Goal: Find contact information: Find contact information

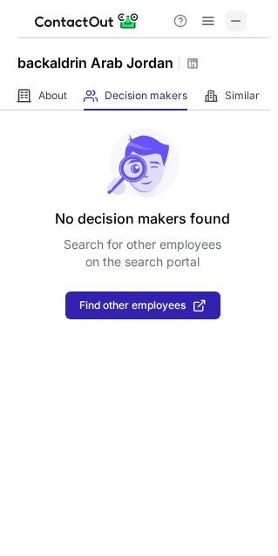
click at [243, 17] on span at bounding box center [236, 21] width 14 height 14
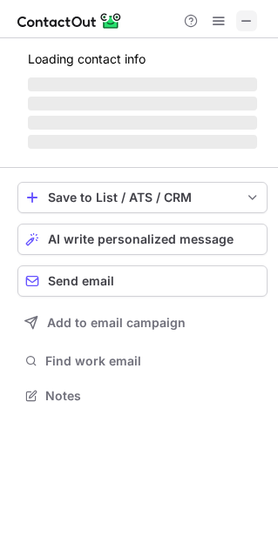
scroll to position [393, 278]
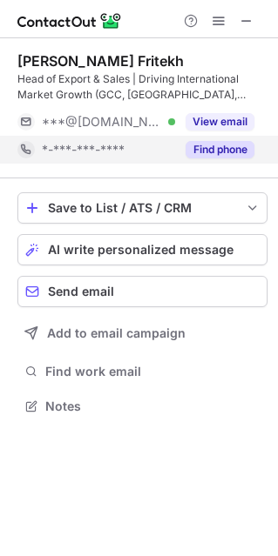
click at [229, 157] on button "Find phone" at bounding box center [219, 149] width 69 height 17
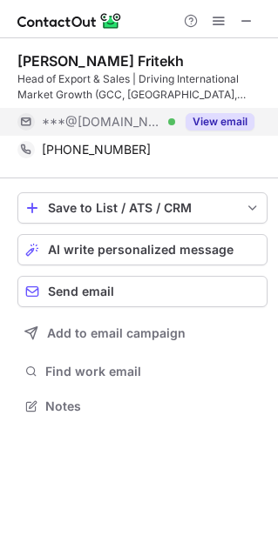
click at [207, 125] on button "View email" at bounding box center [219, 121] width 69 height 17
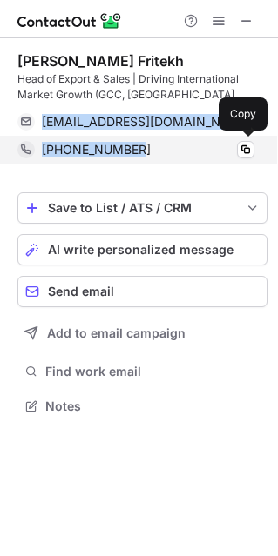
drag, startPoint x: 36, startPoint y: 113, endPoint x: 145, endPoint y: 156, distance: 117.7
click at [145, 156] on div "Osama Fritekh Head of Export & Sales | Driving International Market Growth (GCC…" at bounding box center [142, 107] width 250 height 111
copy div "osamafritekh@gmail.com Verified Send email Copy +962790370085"
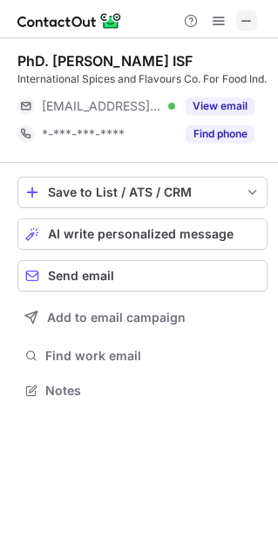
scroll to position [393, 278]
click at [243, 27] on span at bounding box center [246, 21] width 14 height 14
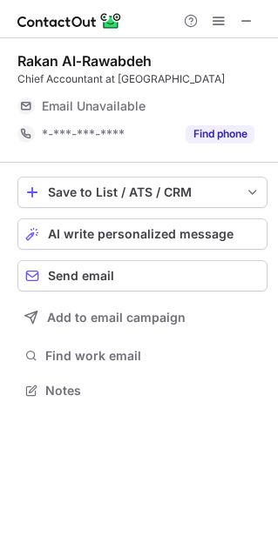
scroll to position [9, 9]
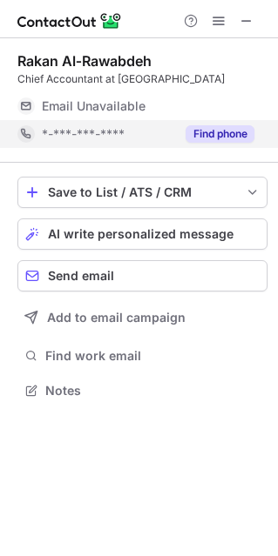
click at [205, 131] on button "Find phone" at bounding box center [219, 133] width 69 height 17
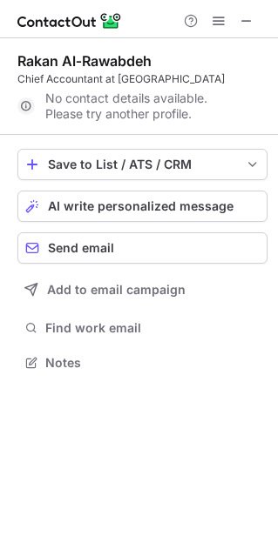
scroll to position [350, 278]
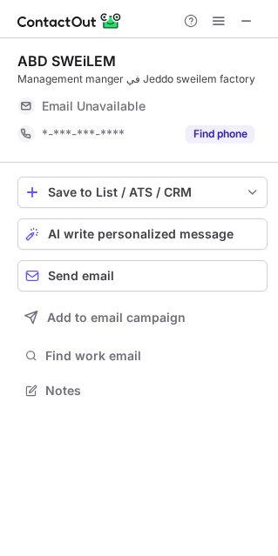
scroll to position [9, 9]
click at [215, 134] on button "Find phone" at bounding box center [219, 133] width 69 height 17
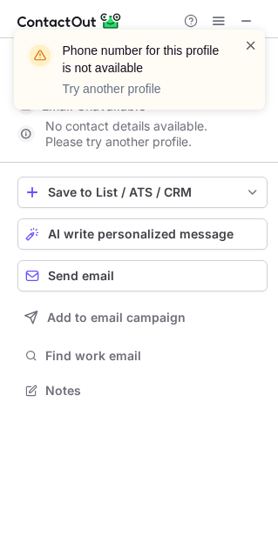
click at [248, 44] on span at bounding box center [251, 45] width 14 height 17
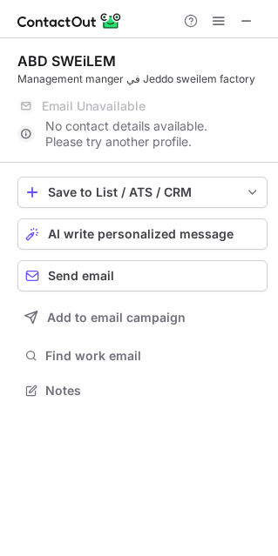
click at [242, 18] on div "Phone number for this profile is not available Try another profile" at bounding box center [139, 76] width 279 height 129
click at [245, 20] on span at bounding box center [246, 21] width 14 height 14
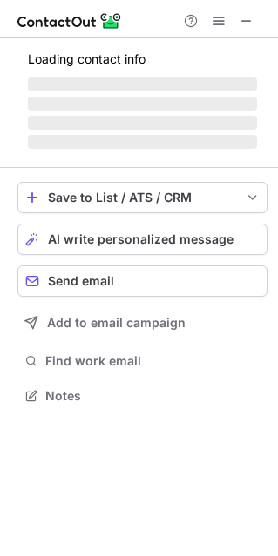
scroll to position [9, 9]
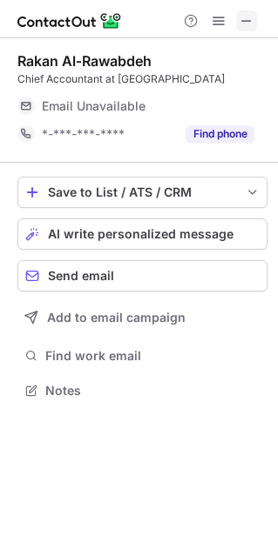
click at [245, 24] on span at bounding box center [246, 21] width 14 height 14
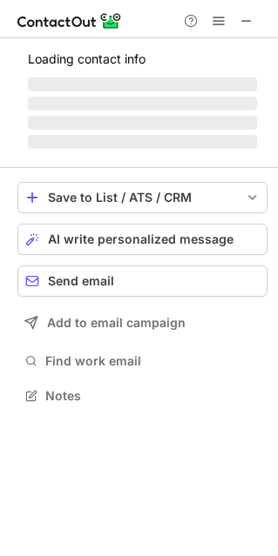
scroll to position [9, 9]
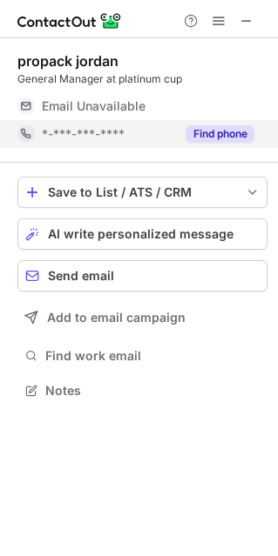
click at [220, 136] on button "Find phone" at bounding box center [219, 133] width 69 height 17
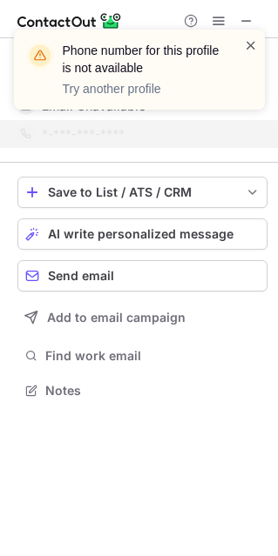
click at [252, 39] on span at bounding box center [251, 45] width 14 height 17
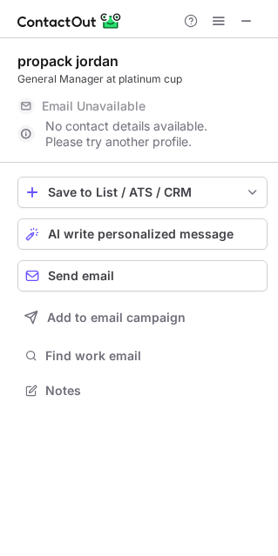
click at [245, 19] on div "Phone number for this profile is not available Try another profile" at bounding box center [139, 76] width 279 height 129
click at [238, 20] on button at bounding box center [246, 20] width 21 height 21
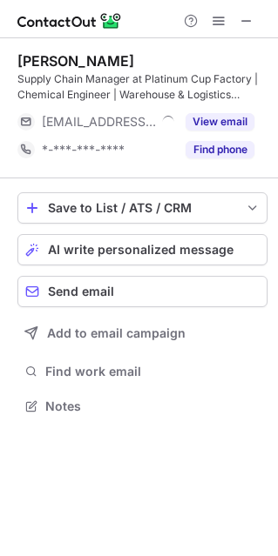
scroll to position [393, 278]
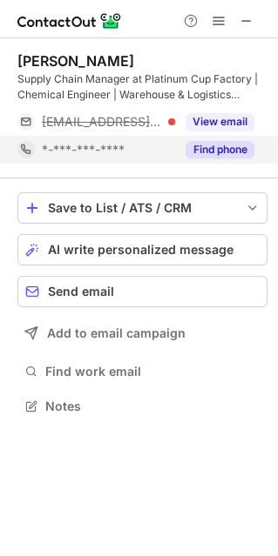
click at [205, 145] on button "Find phone" at bounding box center [219, 149] width 69 height 17
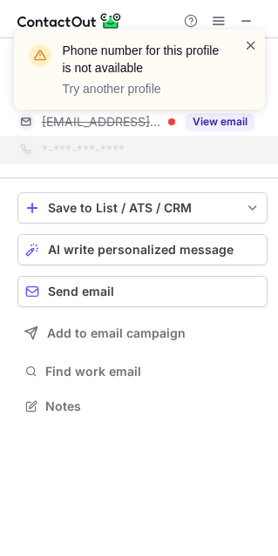
click at [245, 50] on span at bounding box center [251, 45] width 14 height 17
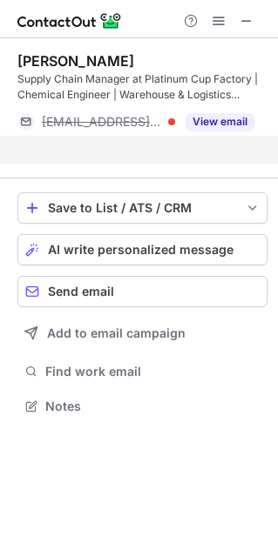
click at [241, 24] on div "Phone number for this profile is not available Try another profile" at bounding box center [139, 76] width 279 height 129
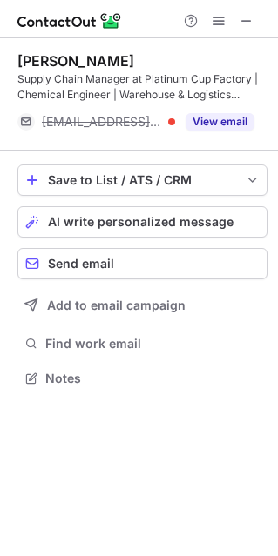
scroll to position [366, 278]
click at [246, 21] on span at bounding box center [246, 21] width 14 height 14
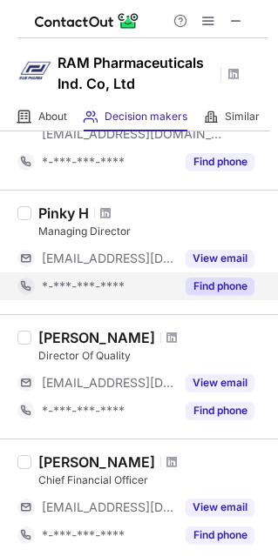
scroll to position [348, 0]
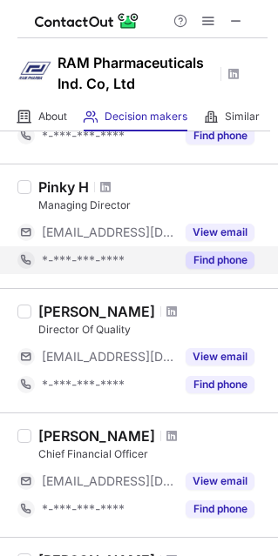
click at [215, 266] on button "Find phone" at bounding box center [219, 260] width 69 height 17
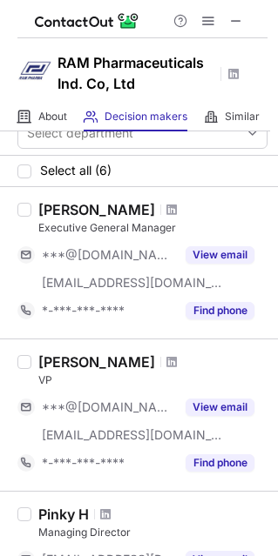
scroll to position [0, 0]
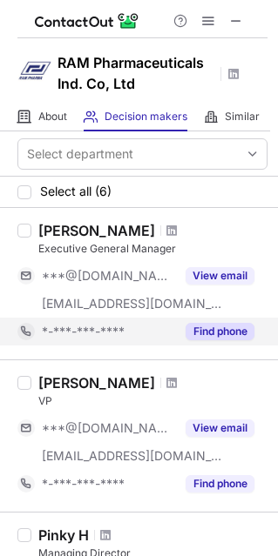
click at [219, 326] on button "Find phone" at bounding box center [219, 331] width 69 height 17
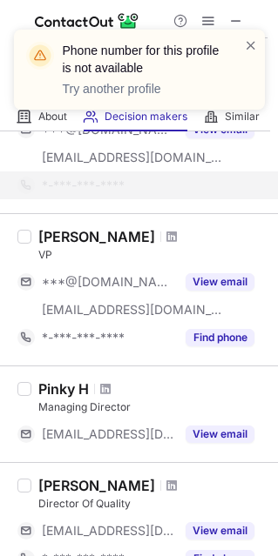
scroll to position [174, 0]
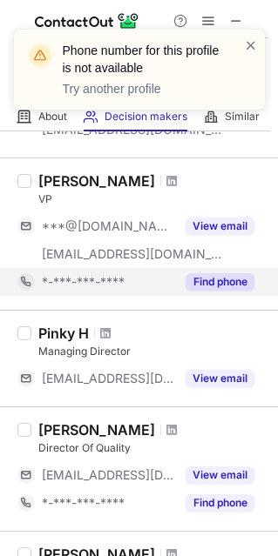
click at [207, 280] on button "Find phone" at bounding box center [219, 281] width 69 height 17
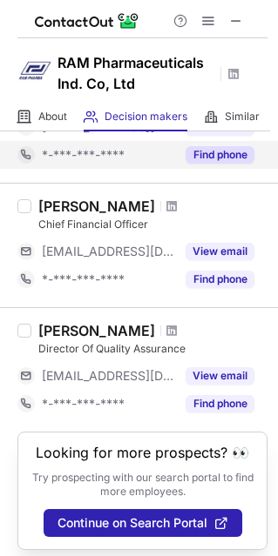
scroll to position [500, 0]
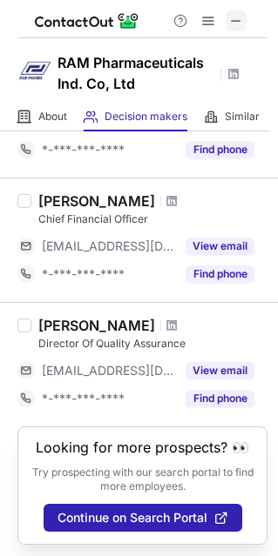
click at [237, 28] on span at bounding box center [236, 21] width 14 height 14
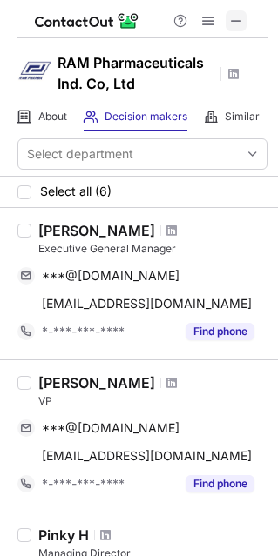
click at [237, 28] on span at bounding box center [236, 21] width 14 height 14
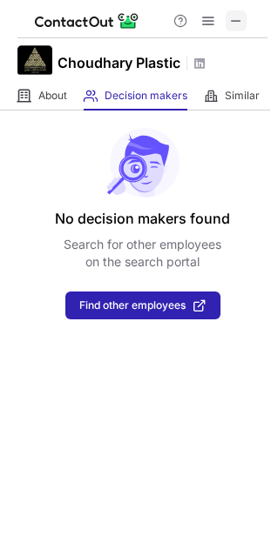
click at [236, 14] on span at bounding box center [236, 21] width 14 height 14
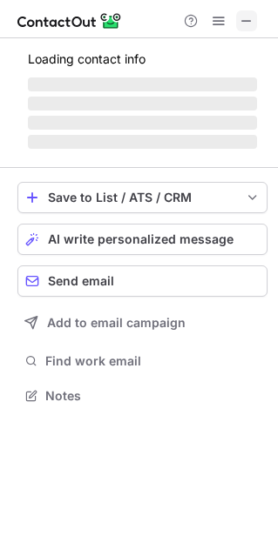
scroll to position [9, 9]
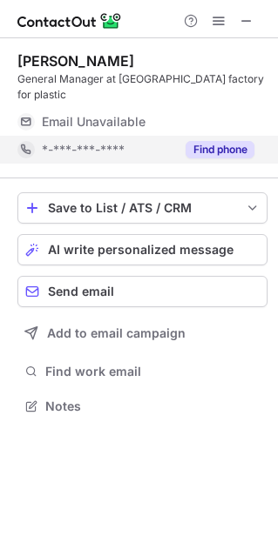
click at [231, 143] on div "Find phone" at bounding box center [214, 150] width 79 height 28
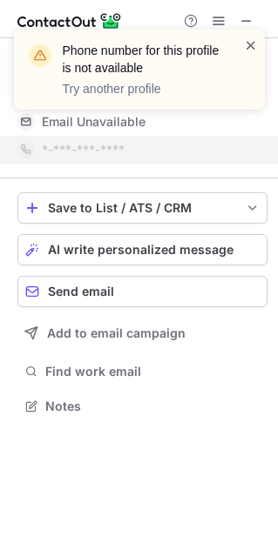
click at [252, 42] on span at bounding box center [251, 45] width 14 height 17
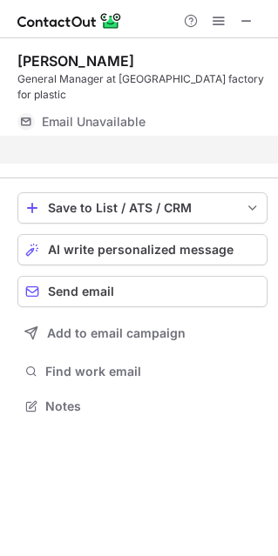
click at [239, 23] on div "Phone number for this profile is not available Try another profile" at bounding box center [139, 76] width 279 height 129
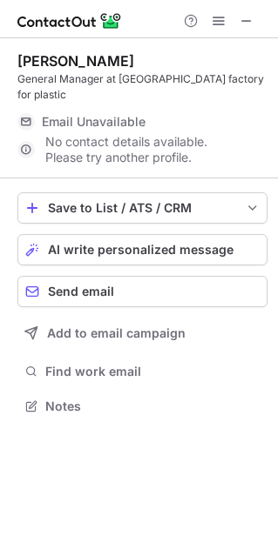
click at [243, 21] on span at bounding box center [246, 21] width 14 height 14
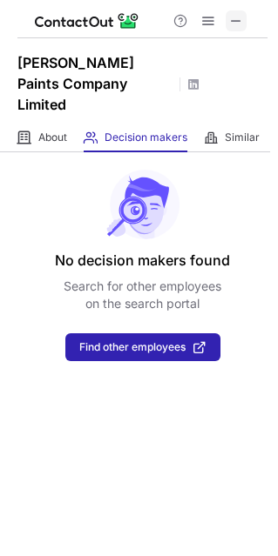
click at [229, 16] on span at bounding box center [236, 21] width 14 height 14
click at [242, 19] on span at bounding box center [236, 21] width 14 height 14
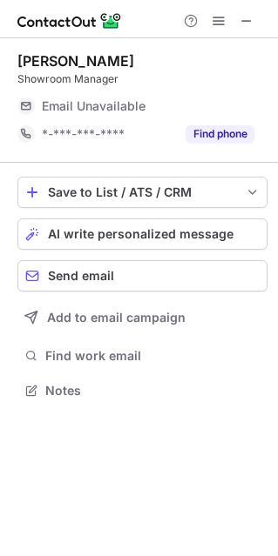
scroll to position [385, 278]
click at [237, 20] on button at bounding box center [246, 20] width 21 height 21
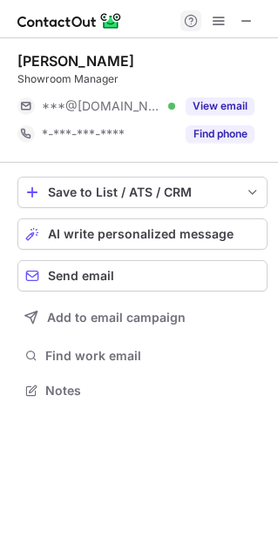
scroll to position [9, 9]
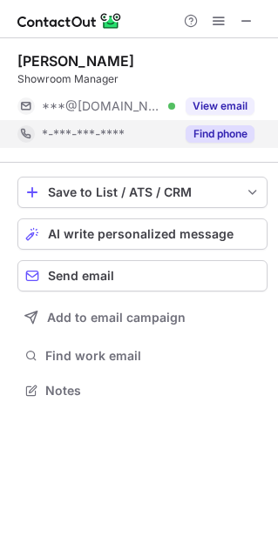
click at [227, 137] on button "Find phone" at bounding box center [219, 133] width 69 height 17
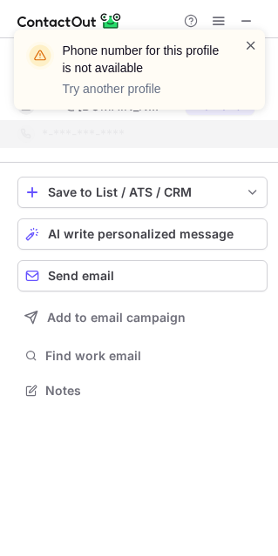
click at [251, 47] on span at bounding box center [251, 45] width 14 height 17
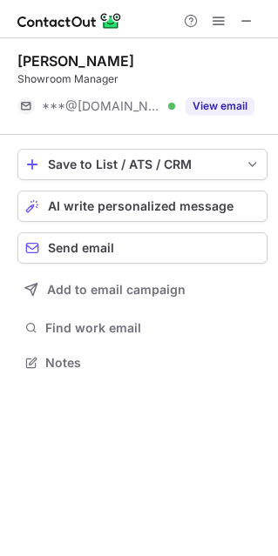
scroll to position [350, 278]
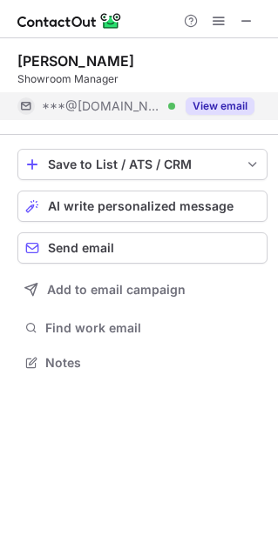
click at [208, 106] on button "View email" at bounding box center [219, 105] width 69 height 17
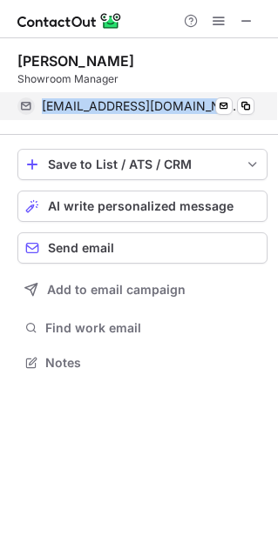
drag, startPoint x: 180, startPoint y: 101, endPoint x: 24, endPoint y: 110, distance: 156.9
click at [21, 110] on div "babdeen@hotmail.com Verified Send email Copy" at bounding box center [135, 106] width 237 height 28
copy div "babdeen@hotmail.com"
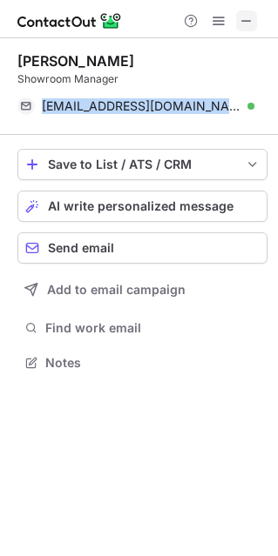
click at [245, 14] on span at bounding box center [246, 21] width 14 height 14
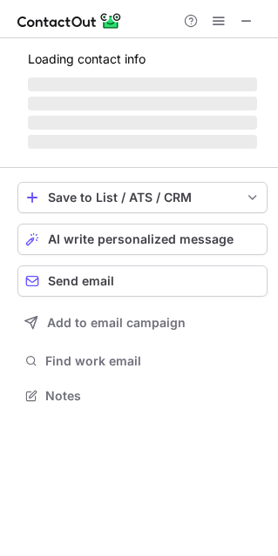
scroll to position [393, 278]
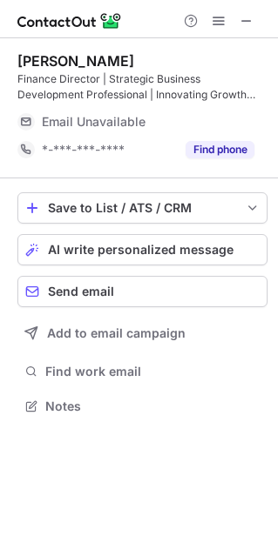
click at [217, 155] on button "Find phone" at bounding box center [219, 149] width 69 height 17
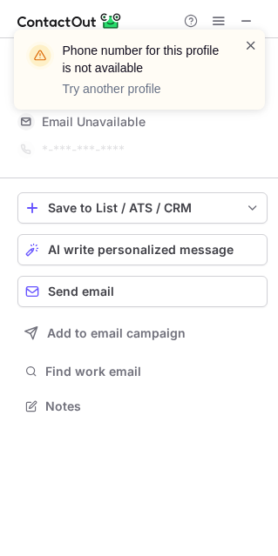
click at [250, 49] on span at bounding box center [251, 45] width 14 height 17
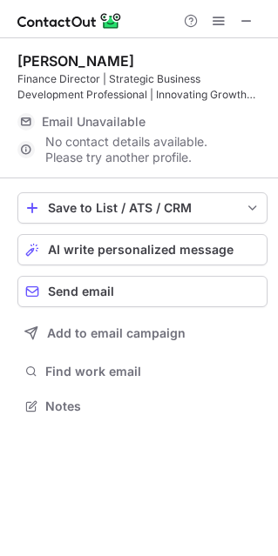
click at [247, 17] on div "Phone number for this profile is not available Try another profile" at bounding box center [139, 29] width 279 height 35
click at [241, 25] on span at bounding box center [246, 21] width 14 height 14
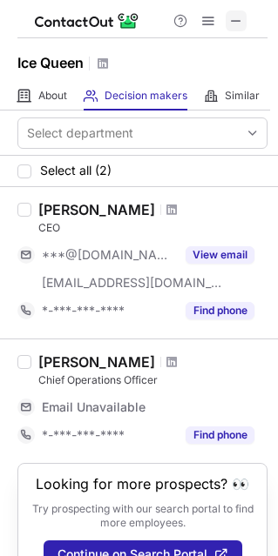
click at [232, 14] on span at bounding box center [236, 21] width 14 height 14
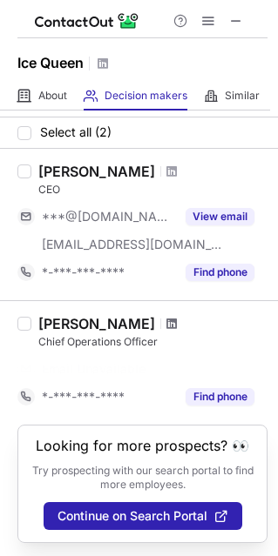
scroll to position [10, 0]
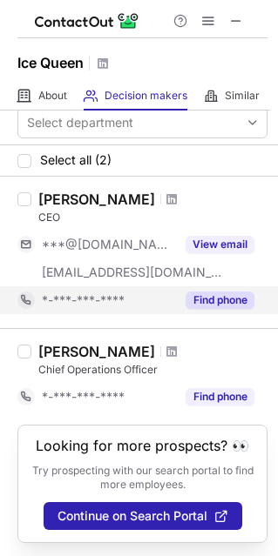
click at [200, 302] on button "Find phone" at bounding box center [219, 300] width 69 height 17
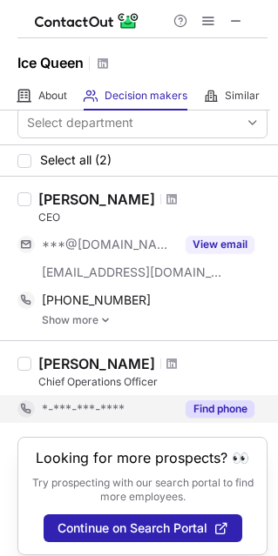
click at [212, 409] on button "Find phone" at bounding box center [219, 408] width 69 height 17
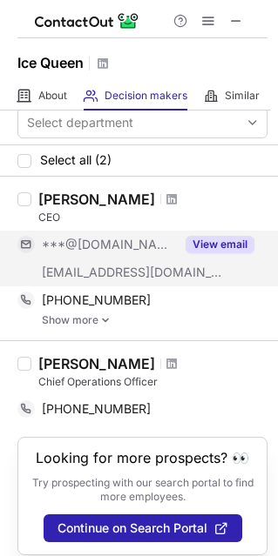
click at [227, 242] on button "View email" at bounding box center [219, 244] width 69 height 17
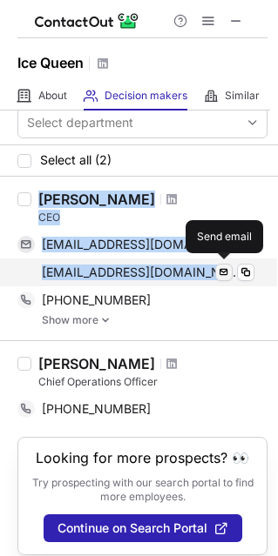
drag, startPoint x: 38, startPoint y: 202, endPoint x: 225, endPoint y: 276, distance: 200.4
click at [225, 276] on div "Mary Hopkinson CEO mehopkinson@gmail.com Verified Send email Copy mhopkinson@at…" at bounding box center [149, 259] width 236 height 136
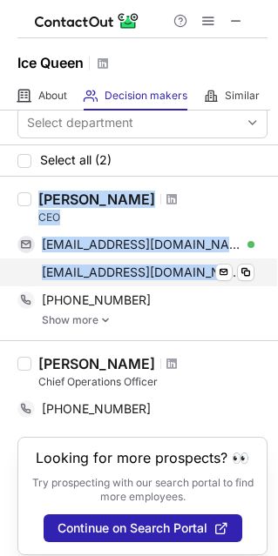
copy div "Mary Hopkinson CEO mehopkinson@gmail.com Verified Send email Copy mhopkinson@at…"
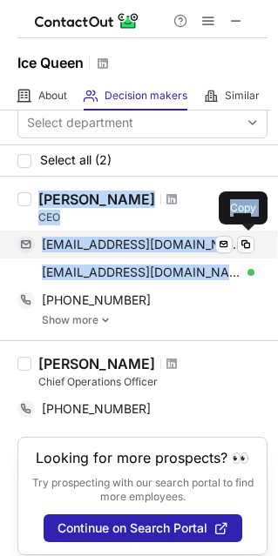
copy div "Mary Hopkinson CEO mehopkinson@gmail.com Verified Send email Copy mhopkinson@at…"
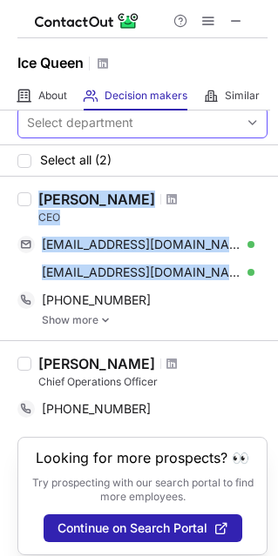
scroll to position [0, 0]
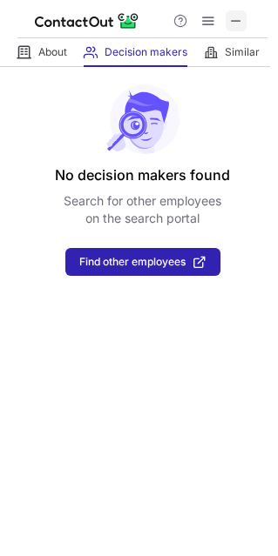
click at [232, 23] on span at bounding box center [236, 21] width 14 height 14
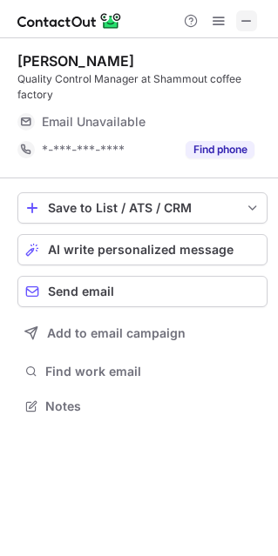
scroll to position [393, 278]
click at [237, 23] on button at bounding box center [246, 20] width 21 height 21
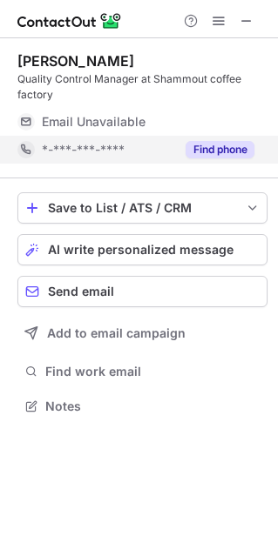
click at [218, 150] on button "Find phone" at bounding box center [219, 149] width 69 height 17
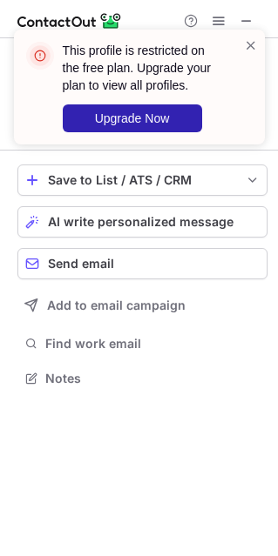
scroll to position [366, 278]
click at [254, 46] on span at bounding box center [251, 45] width 14 height 17
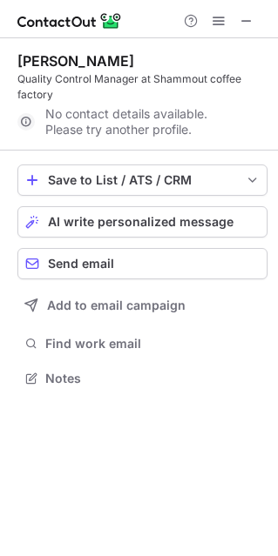
click at [243, 21] on div "This profile is restricted on the free plan. Upgrade your plan to view all prof…" at bounding box center [139, 94] width 279 height 164
click at [245, 21] on span at bounding box center [246, 21] width 14 height 14
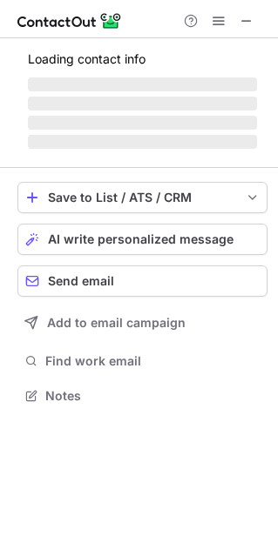
scroll to position [9, 9]
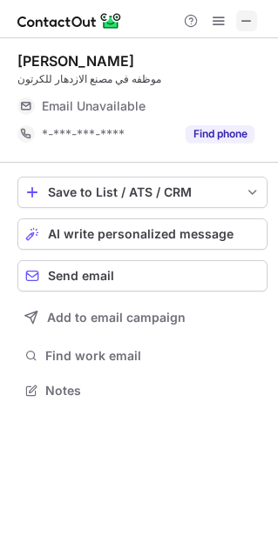
click at [249, 27] on span at bounding box center [246, 21] width 14 height 14
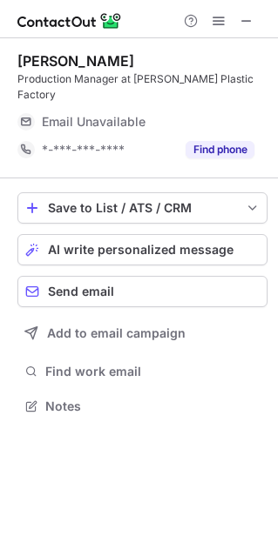
scroll to position [9, 9]
click at [229, 141] on button "Find phone" at bounding box center [219, 149] width 69 height 17
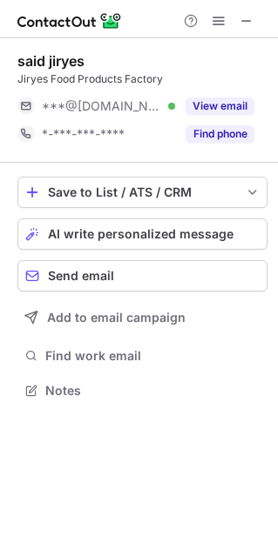
scroll to position [9, 9]
click at [250, 17] on span at bounding box center [246, 21] width 14 height 14
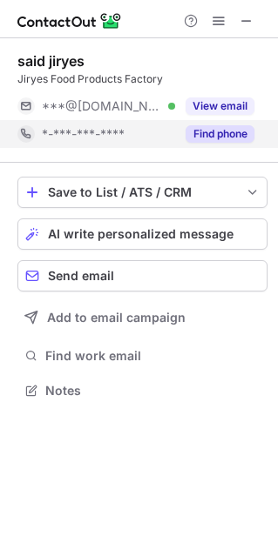
click at [219, 144] on div "Find phone" at bounding box center [214, 134] width 79 height 28
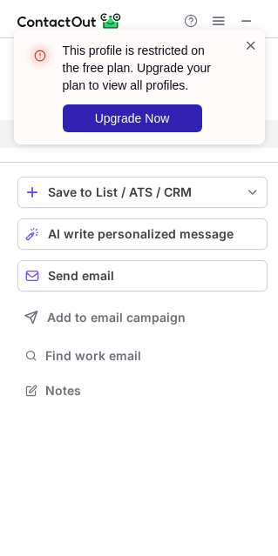
click at [250, 50] on span at bounding box center [251, 45] width 14 height 17
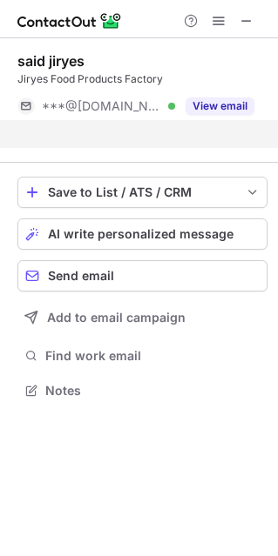
scroll to position [350, 278]
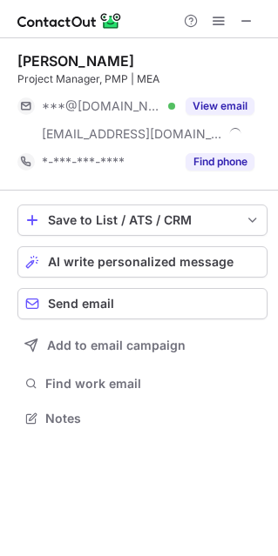
scroll to position [406, 278]
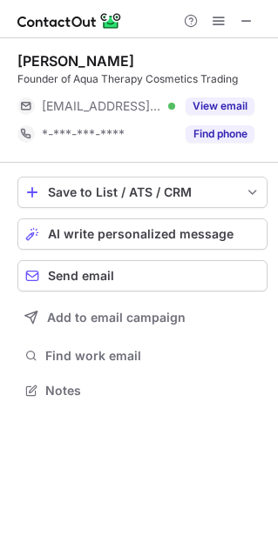
scroll to position [378, 278]
click at [248, 18] on span at bounding box center [246, 21] width 14 height 14
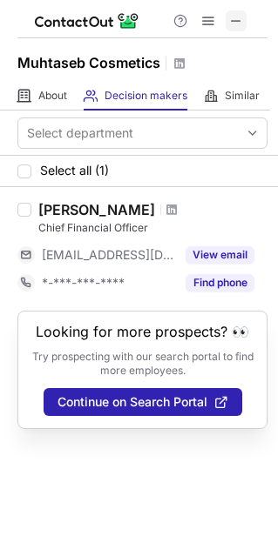
click at [245, 26] on button at bounding box center [235, 20] width 21 height 21
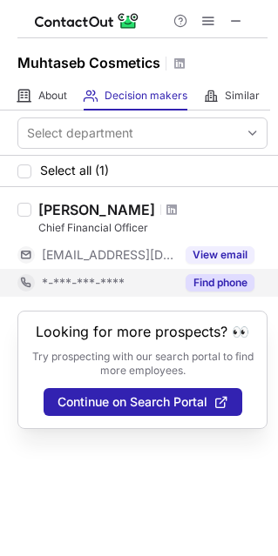
click at [212, 275] on button "Find phone" at bounding box center [219, 282] width 69 height 17
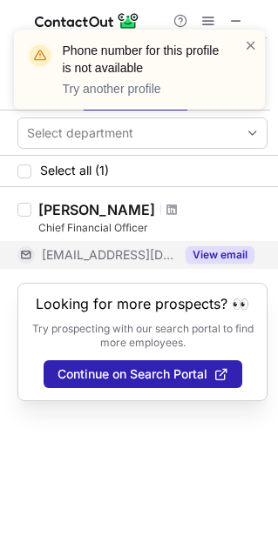
click at [206, 249] on button "View email" at bounding box center [219, 254] width 69 height 17
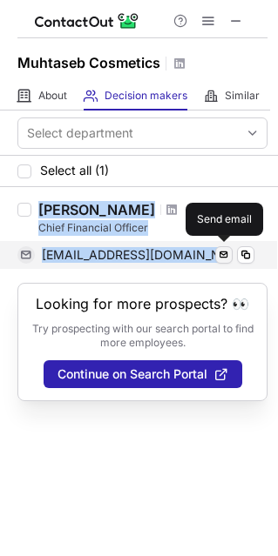
drag, startPoint x: 35, startPoint y: 201, endPoint x: 219, endPoint y: 254, distance: 192.0
click at [219, 254] on div "Abdalrhman Yassin Chief Financial Officer abdalrhman@mcosmetics.com Send email" at bounding box center [149, 235] width 236 height 68
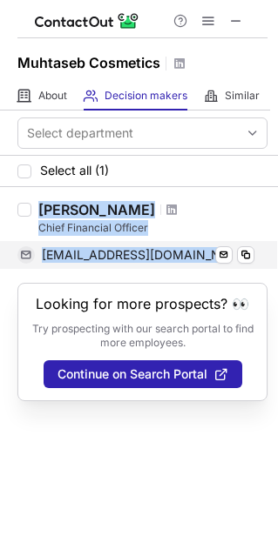
copy div "Abdalrhman Yassin Chief Financial Officer abdalrhman@mcosmetics.com"
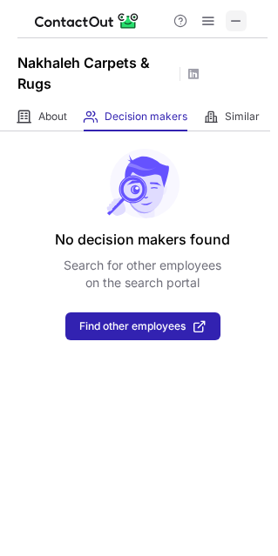
click at [238, 25] on span at bounding box center [236, 21] width 14 height 14
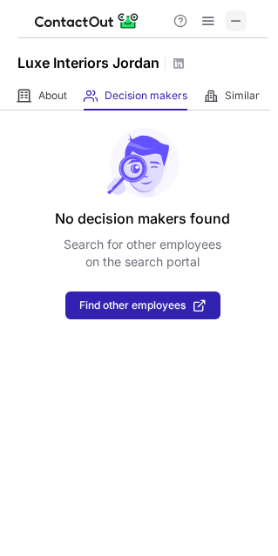
click at [235, 30] on div at bounding box center [142, 19] width 250 height 38
click at [235, 19] on span at bounding box center [236, 21] width 14 height 14
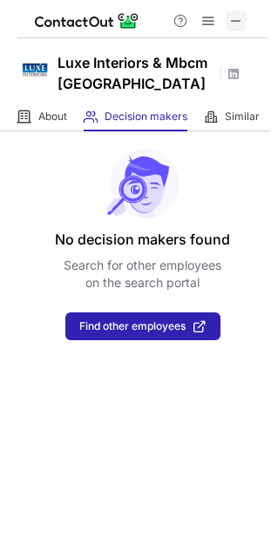
click at [235, 21] on span at bounding box center [236, 21] width 14 height 14
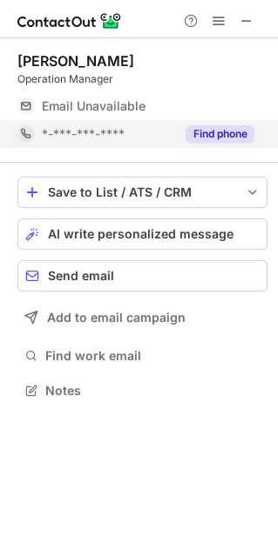
scroll to position [9, 9]
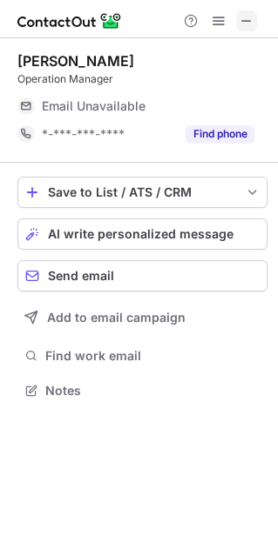
click at [246, 17] on span at bounding box center [246, 21] width 14 height 14
